Goal: Transaction & Acquisition: Download file/media

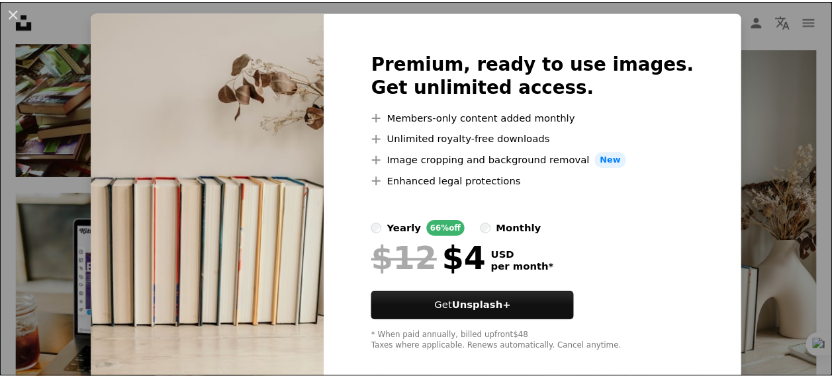
scroll to position [46, 0]
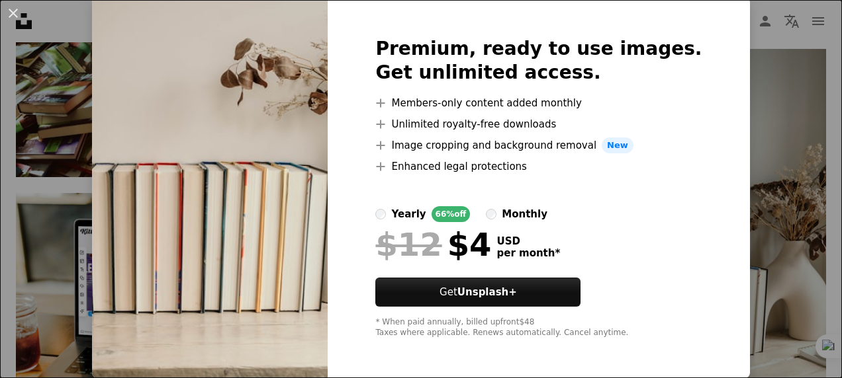
click at [165, 173] on img at bounding box center [210, 187] width 236 height 381
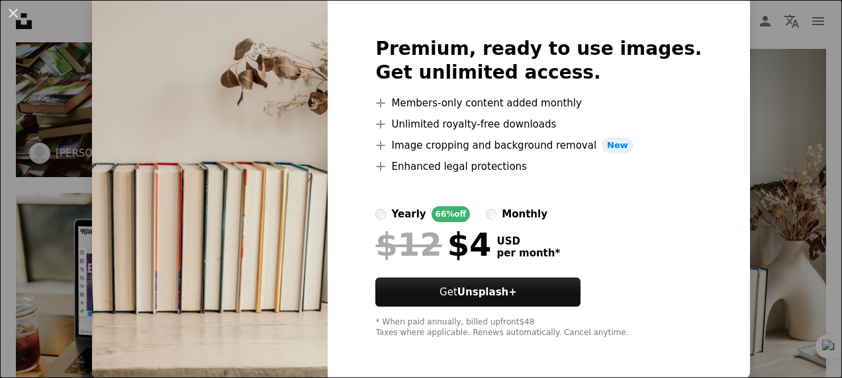
drag, startPoint x: 0, startPoint y: 169, endPoint x: 28, endPoint y: 54, distance: 117.8
click at [3, 168] on div "An X shape Premium, ready to use images. Get unlimited access. A plus sign Memb…" at bounding box center [421, 189] width 842 height 378
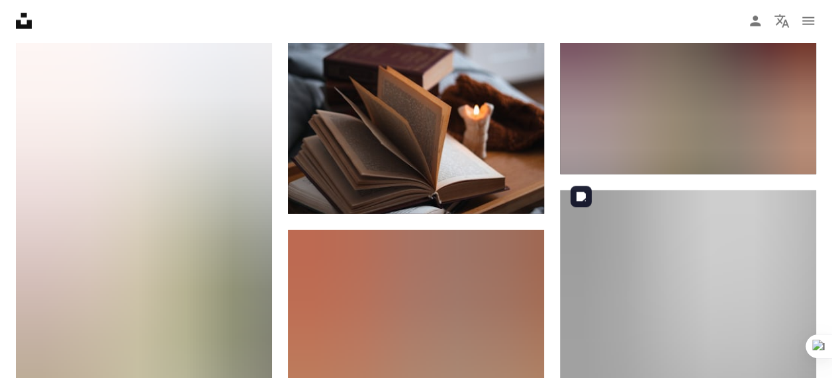
scroll to position [21568, 0]
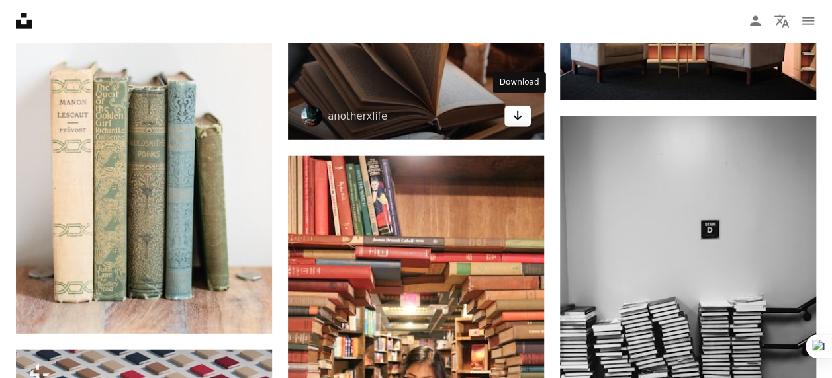
click at [517, 111] on icon "Download" at bounding box center [517, 115] width 9 height 9
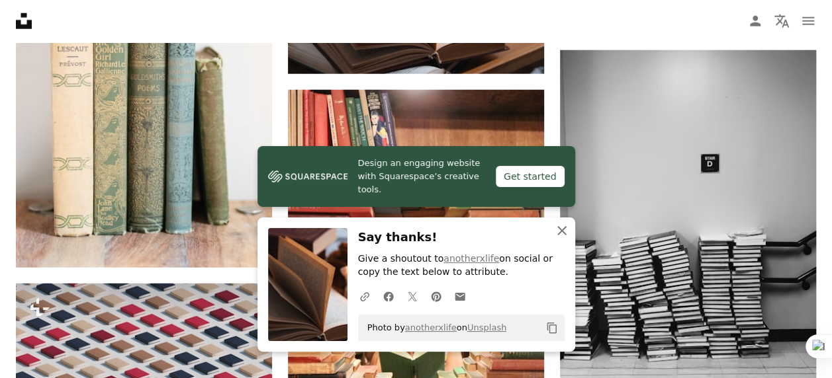
click at [556, 228] on icon "An X shape" at bounding box center [562, 231] width 16 height 16
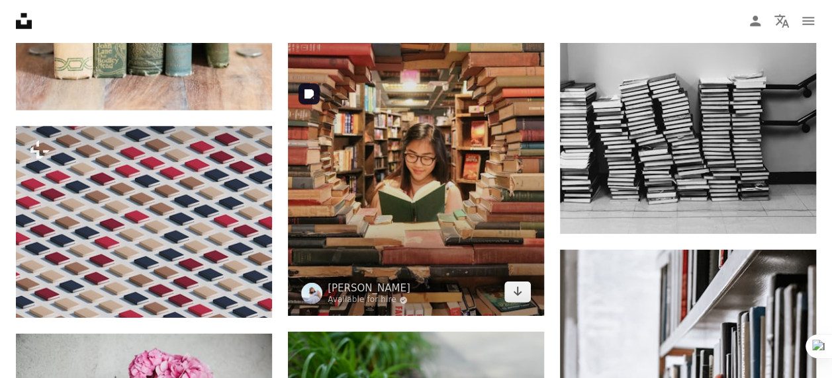
scroll to position [21634, 0]
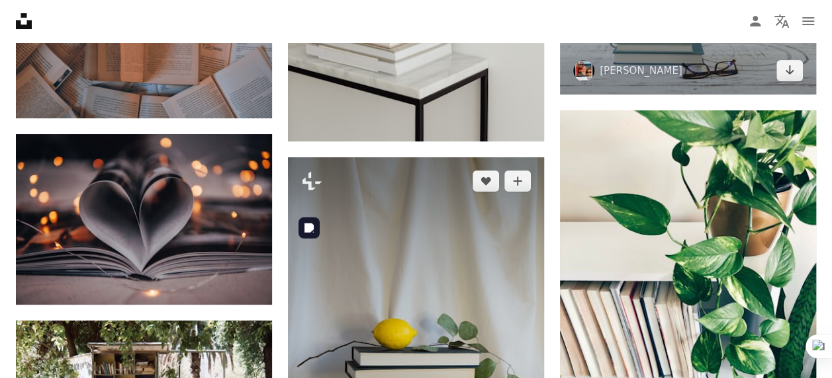
scroll to position [22626, 0]
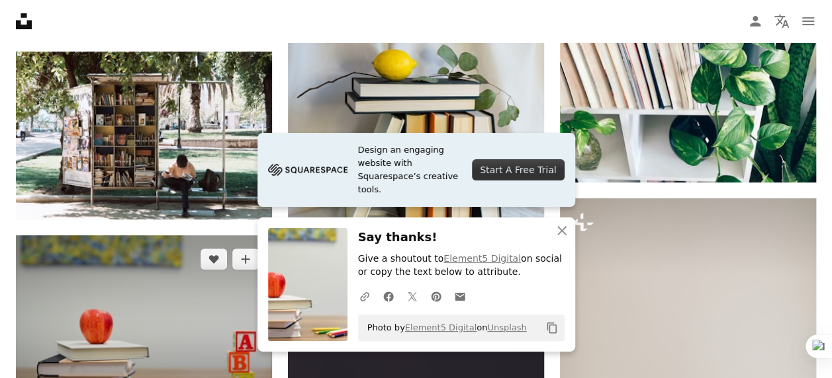
scroll to position [22825, 0]
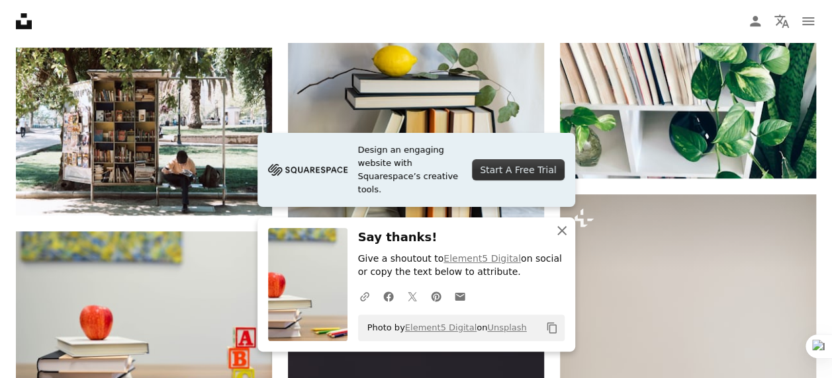
click at [558, 232] on icon "An X shape" at bounding box center [562, 231] width 16 height 16
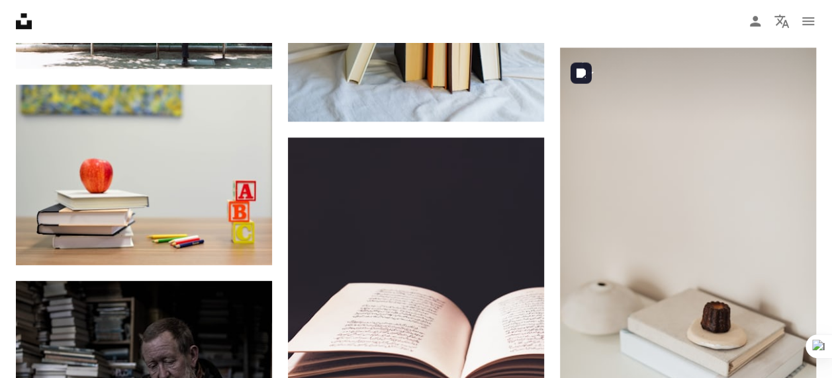
scroll to position [23222, 0]
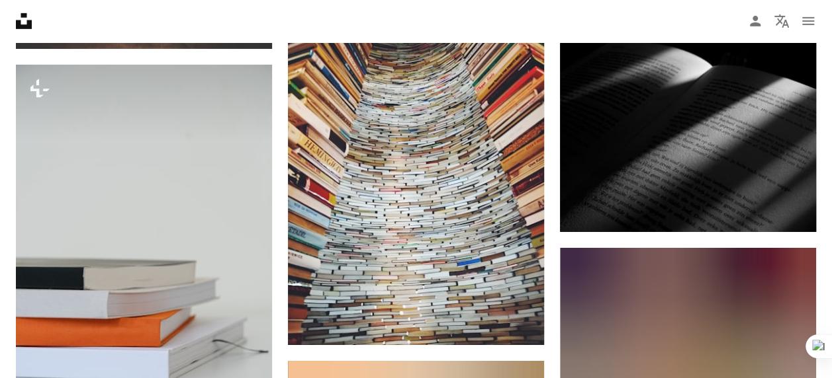
scroll to position [24810, 0]
